Goal: Find specific page/section: Find specific page/section

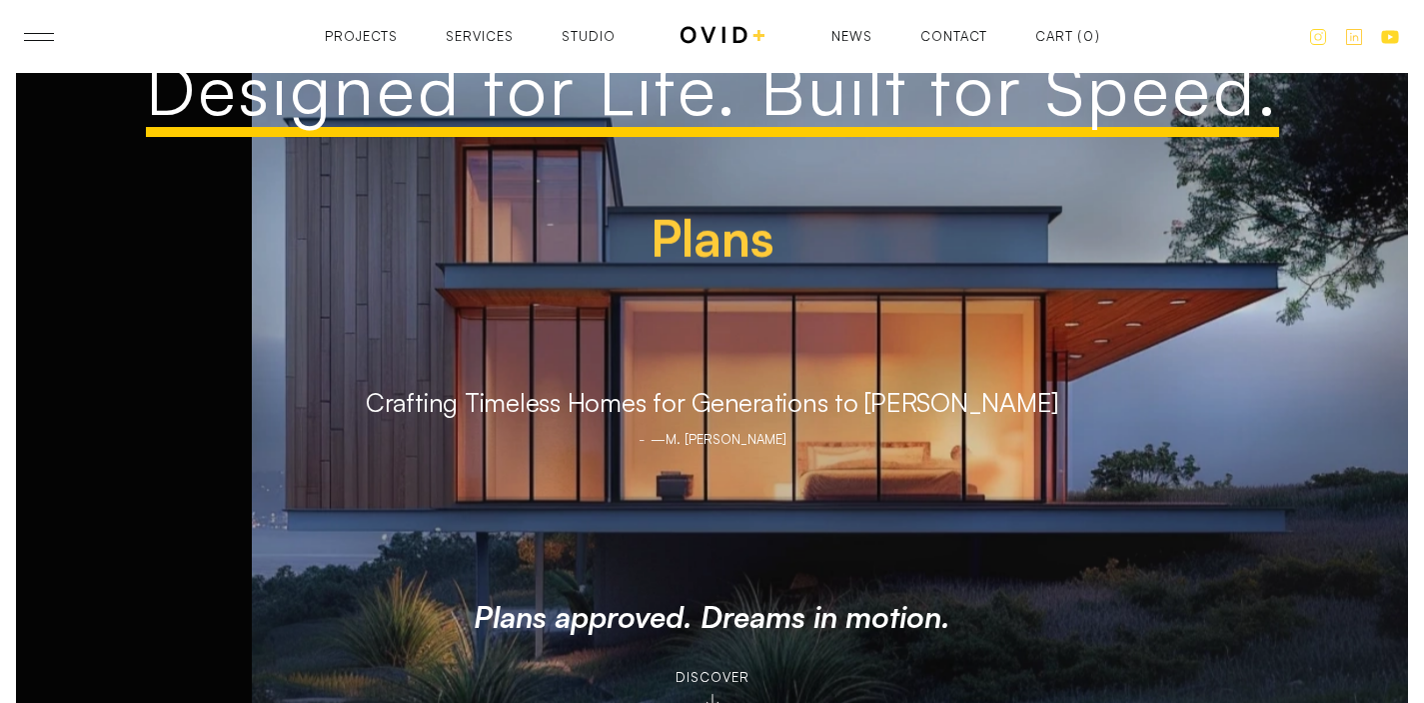
click at [365, 43] on div "Projects" at bounding box center [361, 49] width 73 height 13
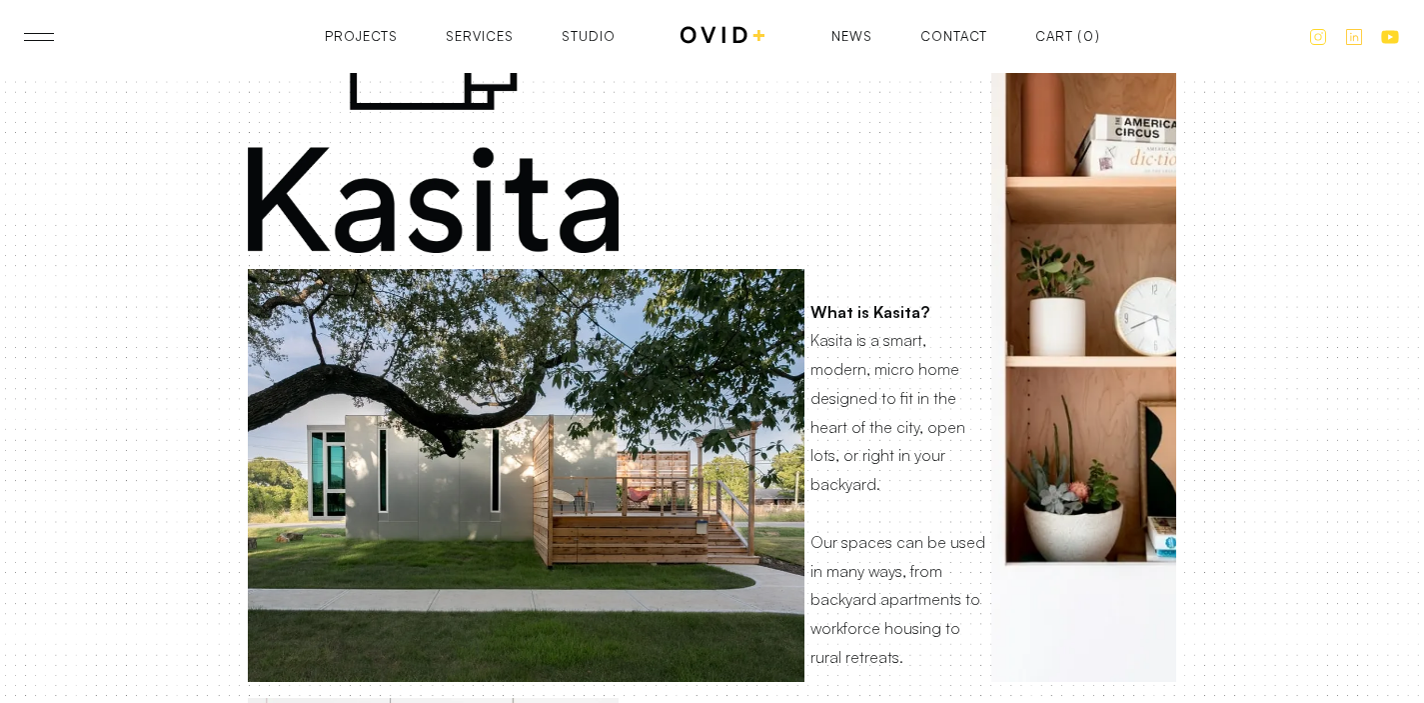
scroll to position [626, 0]
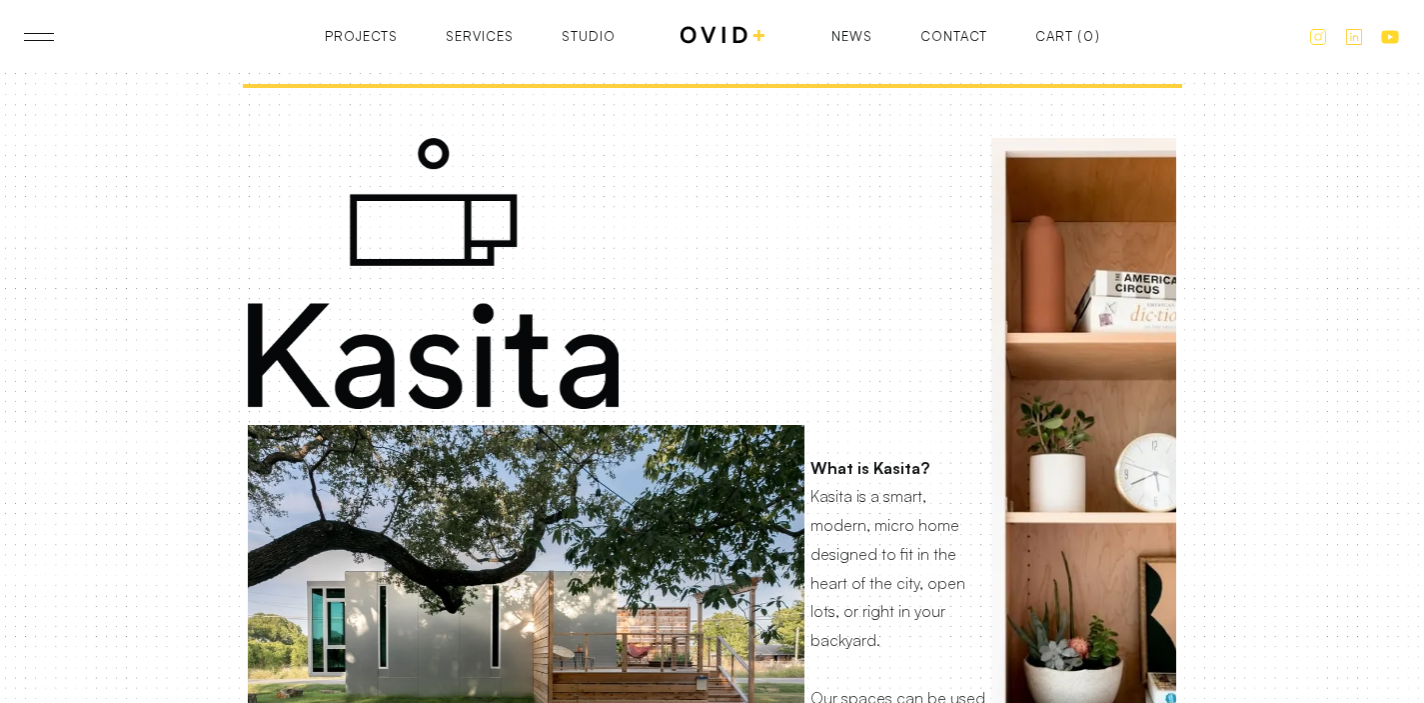
click at [972, 26] on div "Projects Projects Services Services Studio Studio News News Contact Contact Car…" at bounding box center [712, 36] width 775 height 25
click at [973, 43] on div "Contact" at bounding box center [953, 49] width 67 height 13
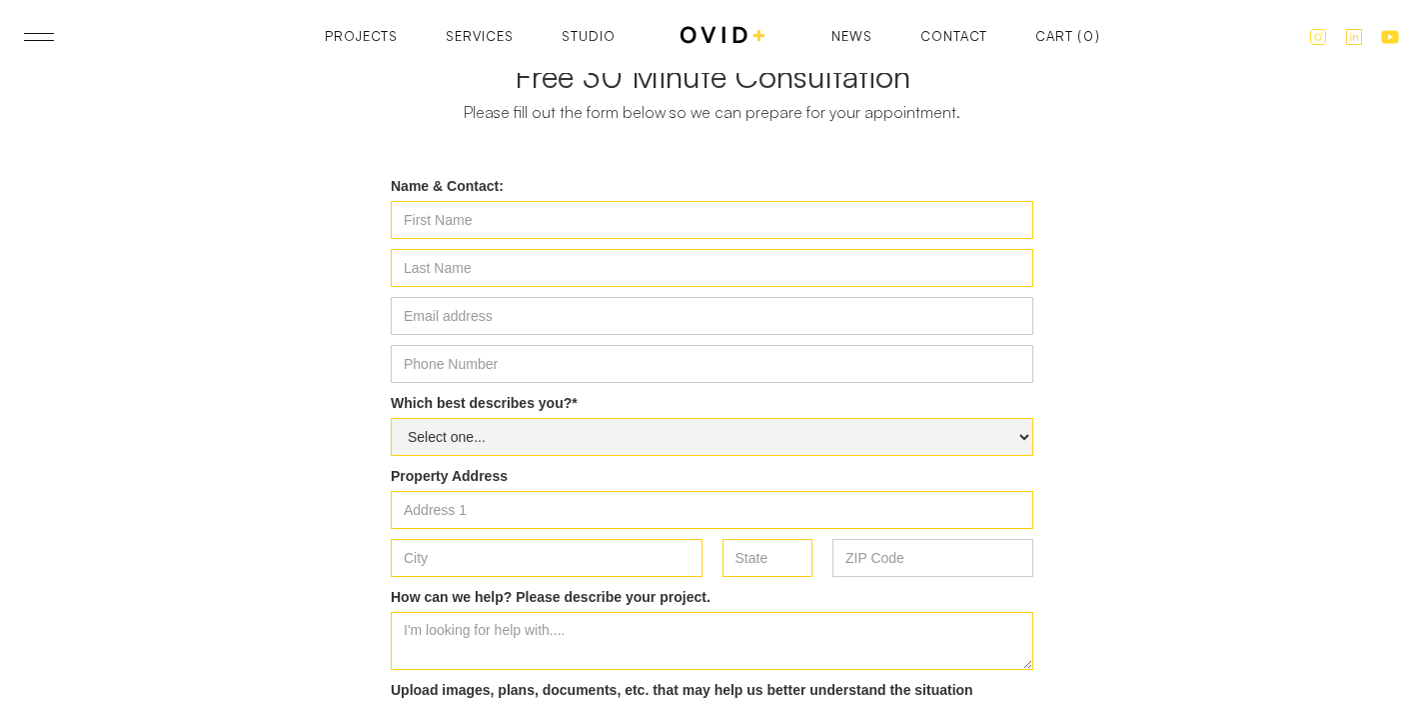
scroll to position [337, 0]
